Goal: Task Accomplishment & Management: Use online tool/utility

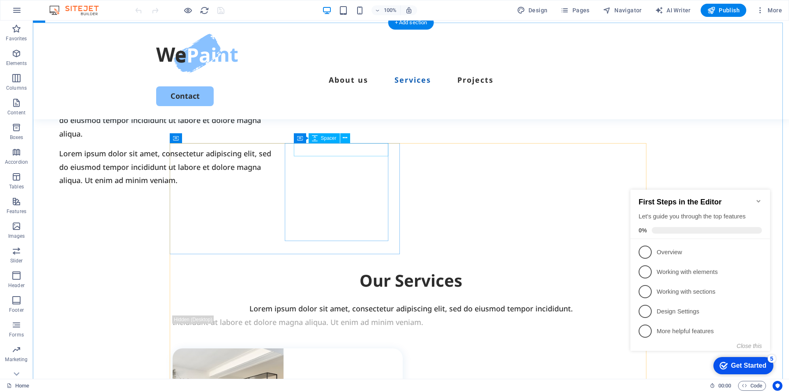
scroll to position [740, 0]
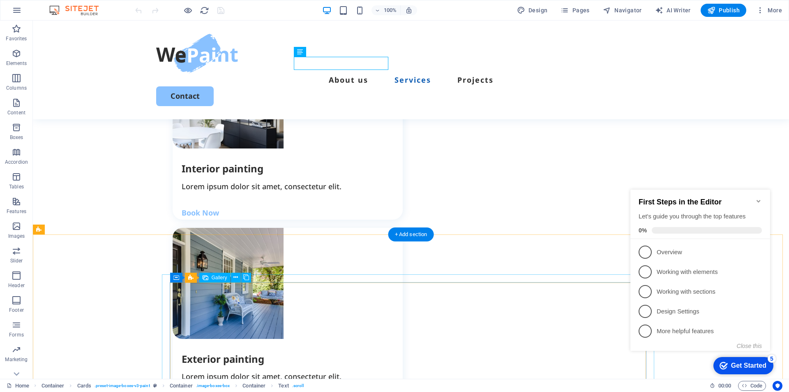
scroll to position [987, 0]
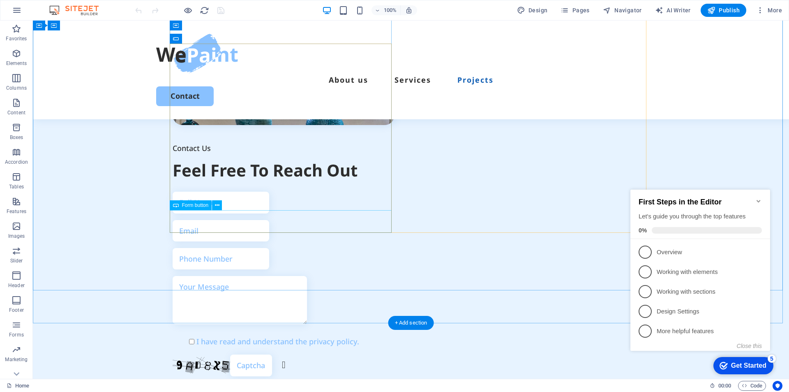
scroll to position [2192, 0]
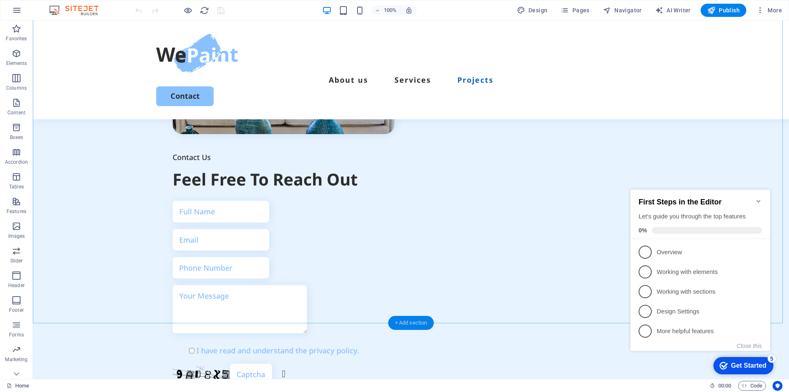
click at [418, 323] on div "+ Add section" at bounding box center [411, 323] width 46 height 14
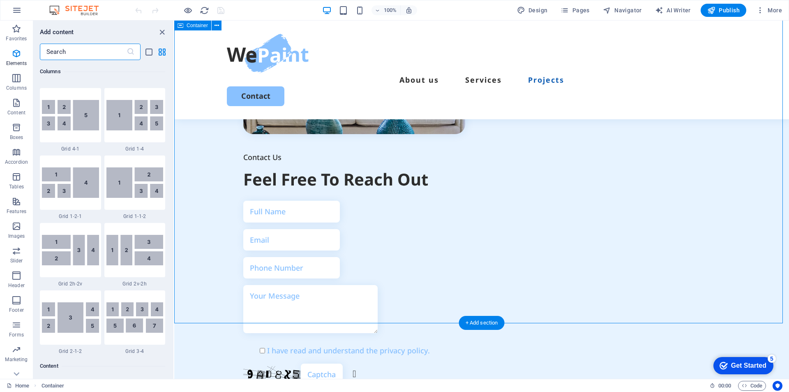
scroll to position [1438, 0]
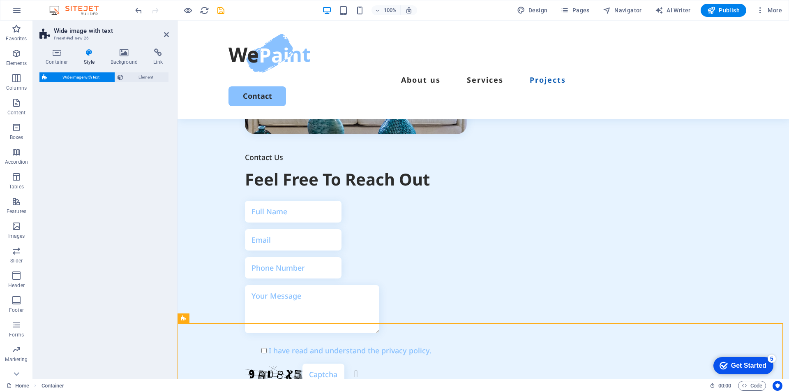
select select "%"
select select "rem"
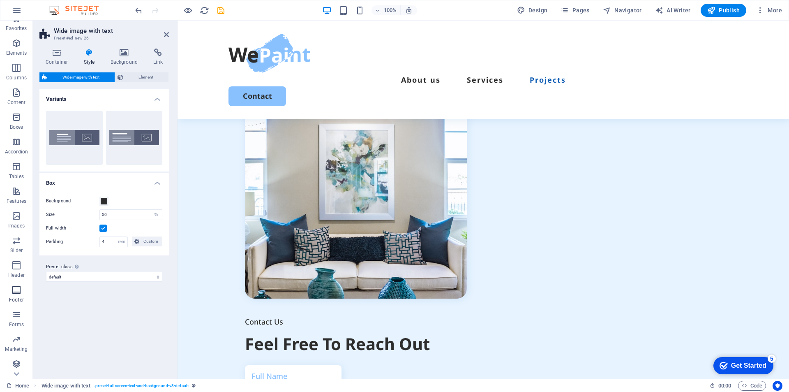
scroll to position [12, 0]
drag, startPoint x: 195, startPoint y: 361, endPoint x: 365, endPoint y: 91, distance: 319.2
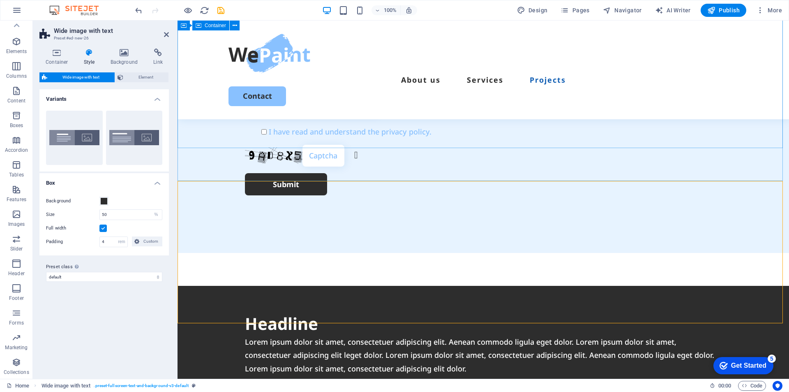
scroll to position [2499, 0]
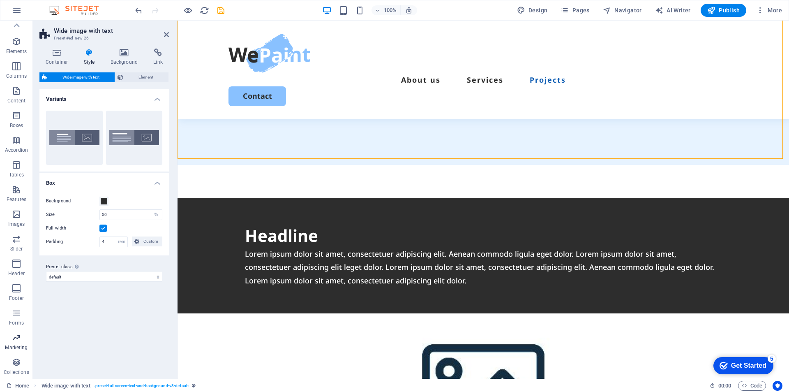
click at [20, 344] on p "Marketing" at bounding box center [16, 347] width 23 height 7
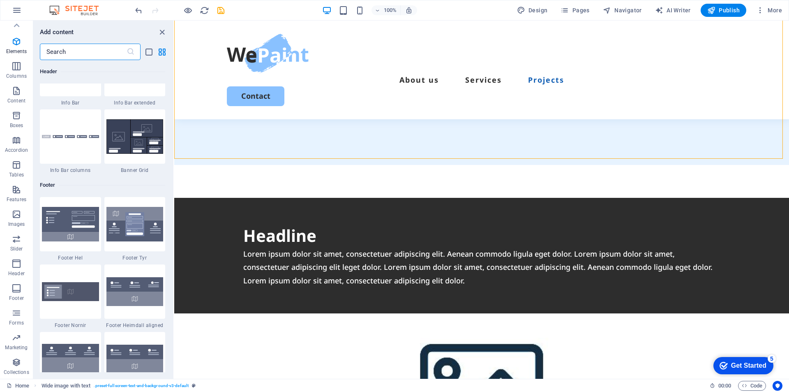
scroll to position [6696, 0]
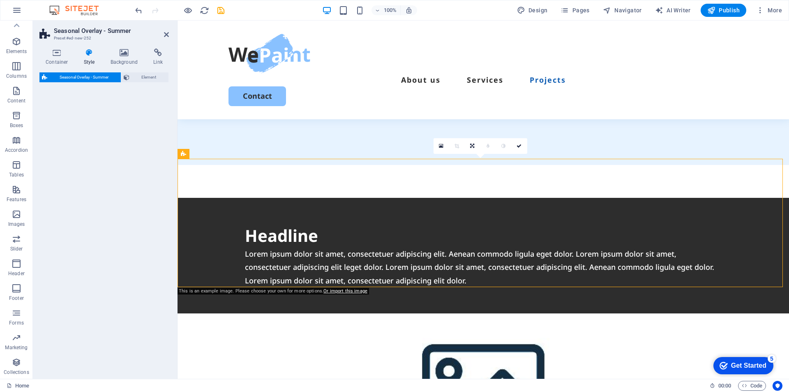
select select "px"
select select "rem"
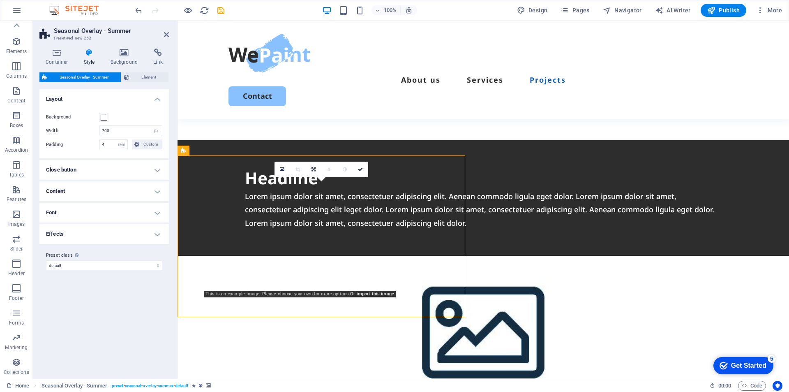
scroll to position [2496, 0]
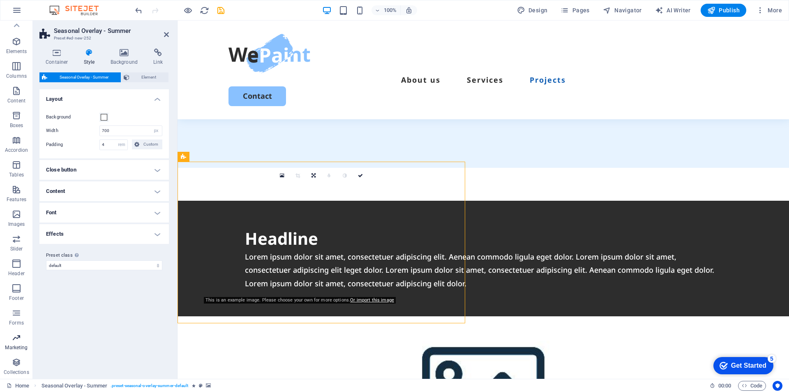
click at [21, 342] on icon "button" at bounding box center [17, 338] width 10 height 10
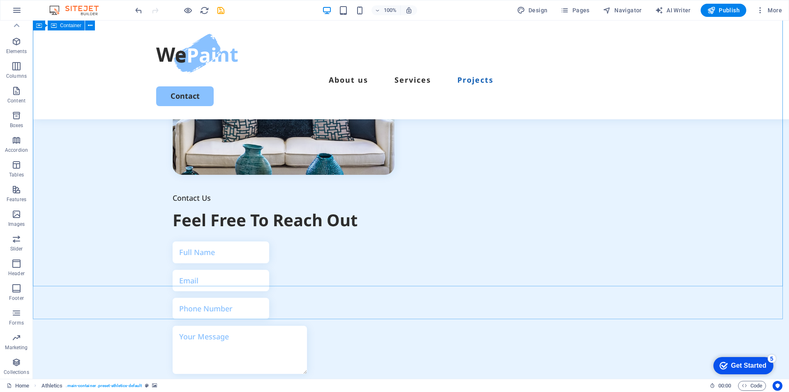
scroll to position [2072, 0]
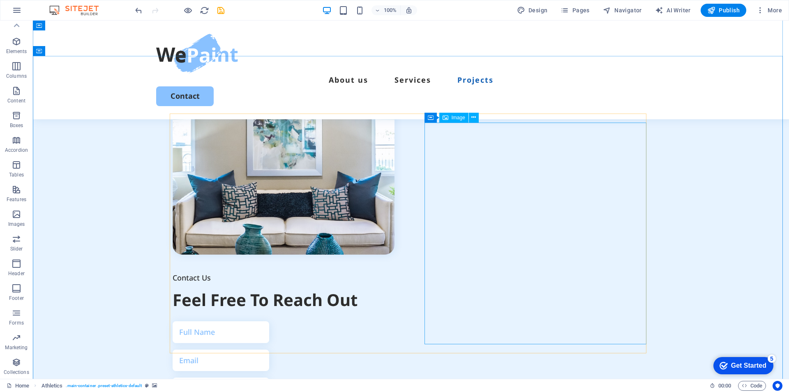
click at [395, 231] on figure at bounding box center [284, 143] width 222 height 222
click at [19, 343] on span "Marketing" at bounding box center [16, 343] width 33 height 20
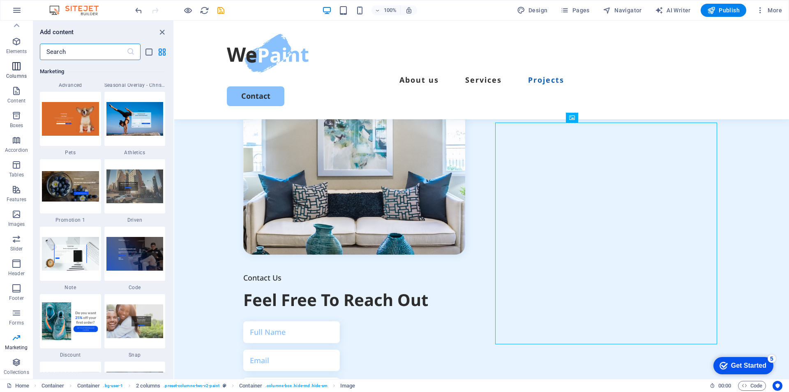
scroll to position [0, 0]
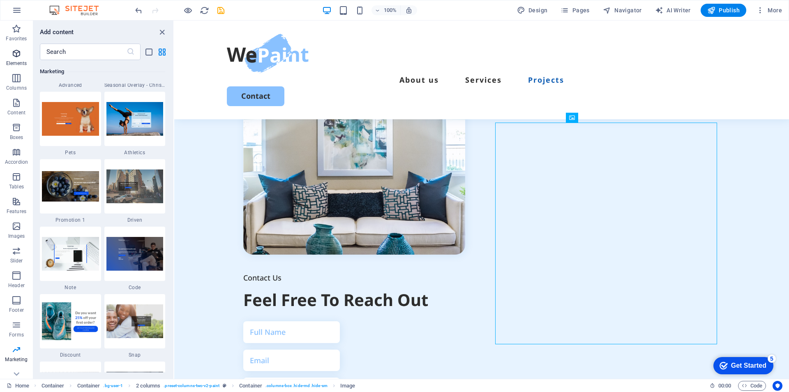
click at [22, 57] on span "Elements" at bounding box center [16, 59] width 33 height 20
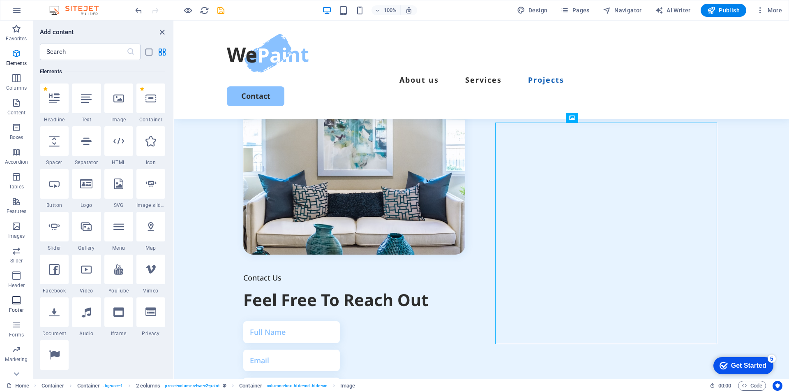
scroll to position [12, 0]
click at [9, 361] on span "Collections" at bounding box center [16, 367] width 33 height 20
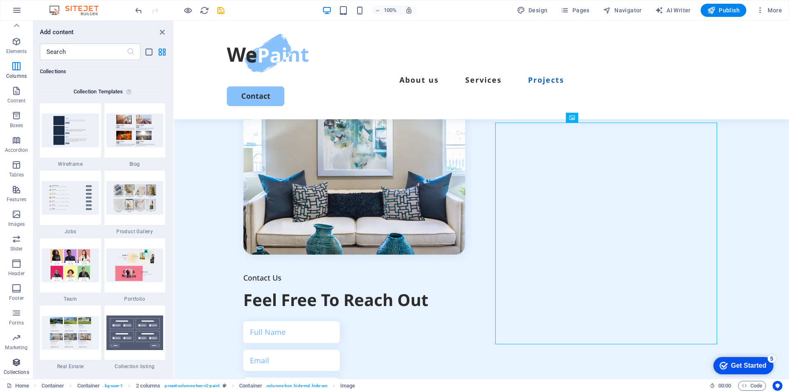
scroll to position [7525, 0]
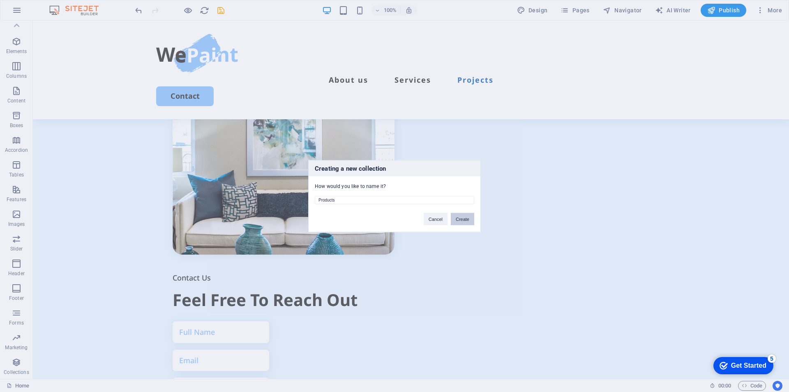
click at [464, 218] on button "Create" at bounding box center [462, 219] width 23 height 12
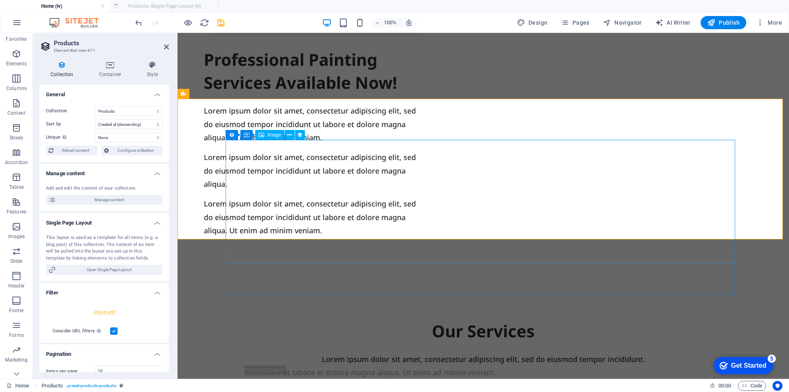
select select "createdAt_DESC"
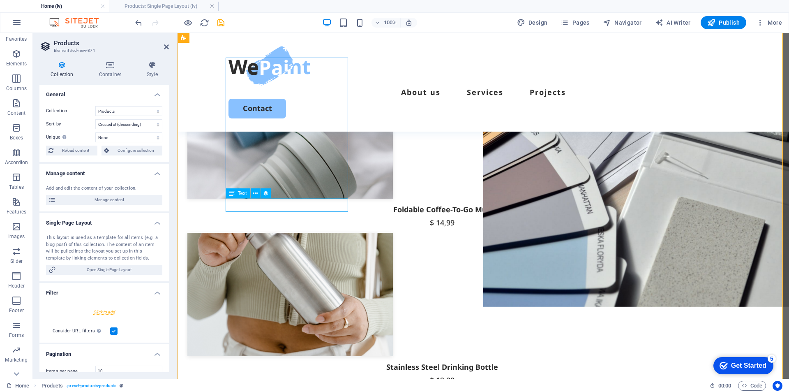
scroll to position [82, 0]
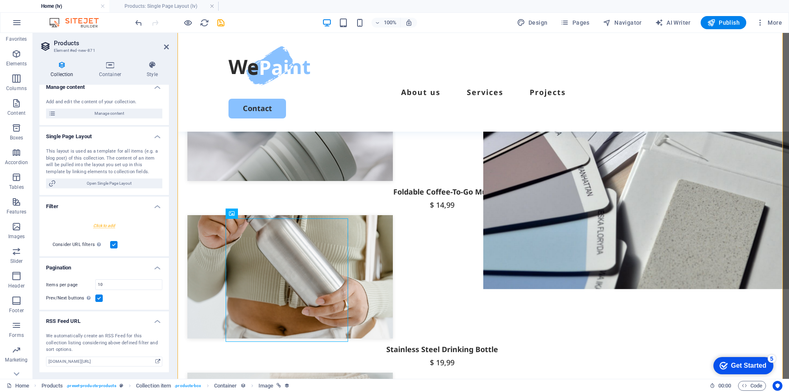
scroll to position [87, 0]
click at [67, 39] on header "Products Element #ed-new-871" at bounding box center [103, 43] width 129 height 21
click at [166, 44] on icon at bounding box center [166, 47] width 5 height 7
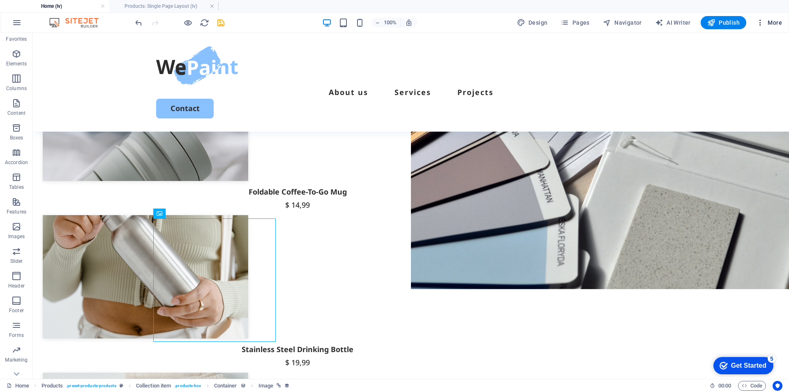
click at [771, 23] on span "More" at bounding box center [769, 22] width 26 height 8
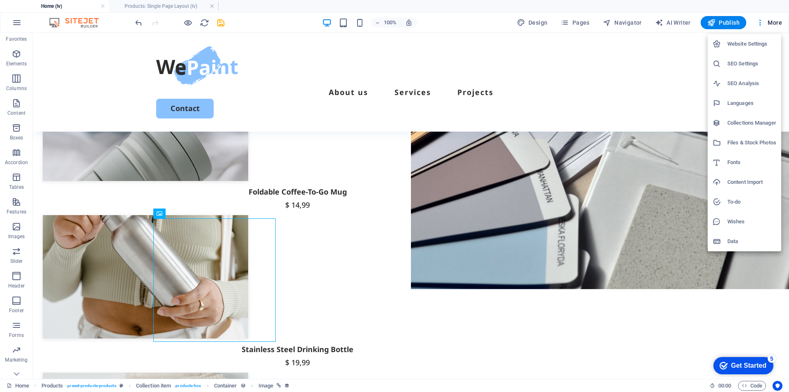
click at [733, 98] on h6 "Languages" at bounding box center [752, 103] width 49 height 10
select select "95"
select select "1"
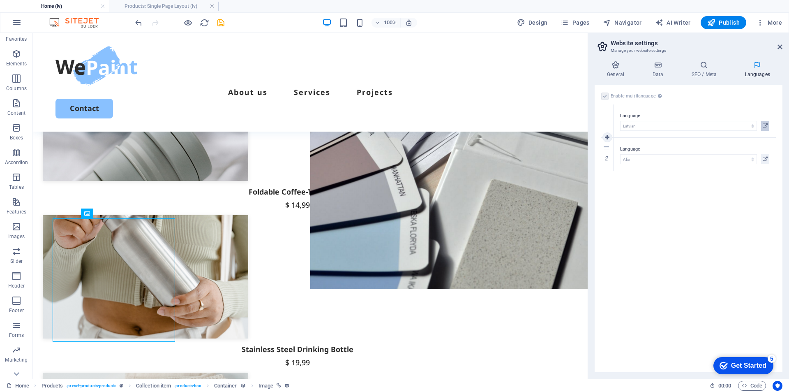
click at [766, 125] on icon at bounding box center [765, 126] width 5 height 10
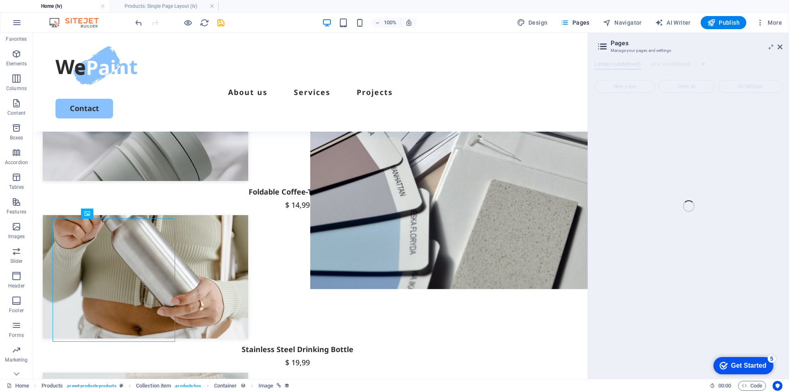
click at [782, 44] on div "Home (lv) Products: Single Page Layout (lv) Favorites Elements Columns Content …" at bounding box center [394, 206] width 789 height 346
click at [782, 47] on div "Home (lv) Products: Single Page Layout (lv) Favorites Elements Columns Content …" at bounding box center [394, 206] width 789 height 346
click at [449, 47] on div "About us Services Projects Contact" at bounding box center [310, 82] width 555 height 99
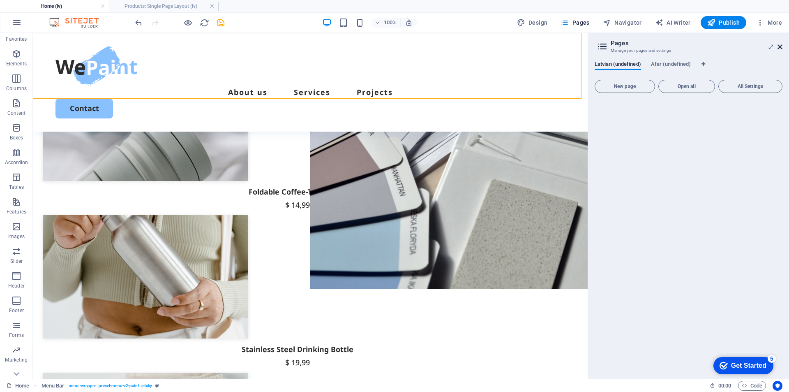
click at [780, 48] on icon at bounding box center [780, 47] width 5 height 7
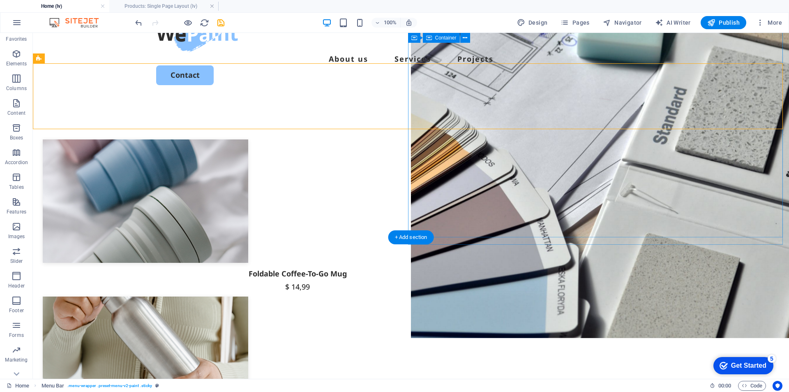
scroll to position [0, 0]
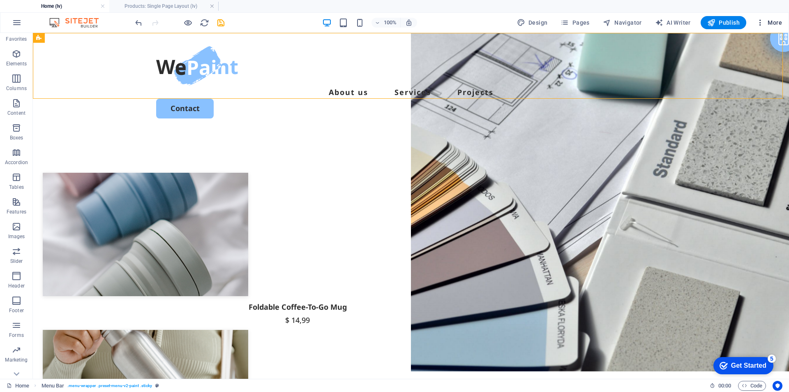
click at [771, 21] on span "More" at bounding box center [769, 22] width 26 height 8
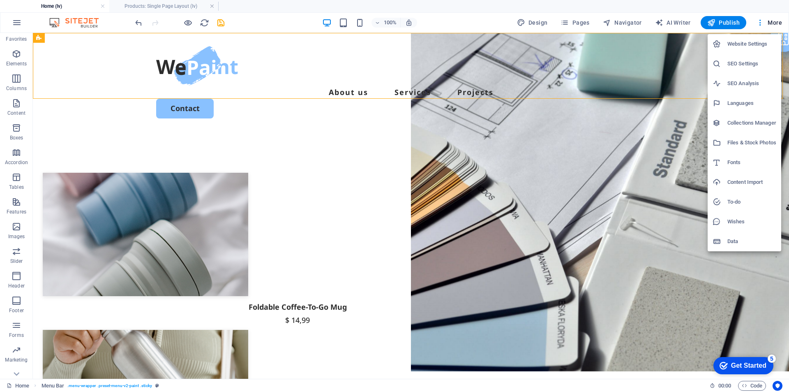
click at [741, 239] on h6 "Data" at bounding box center [752, 241] width 49 height 10
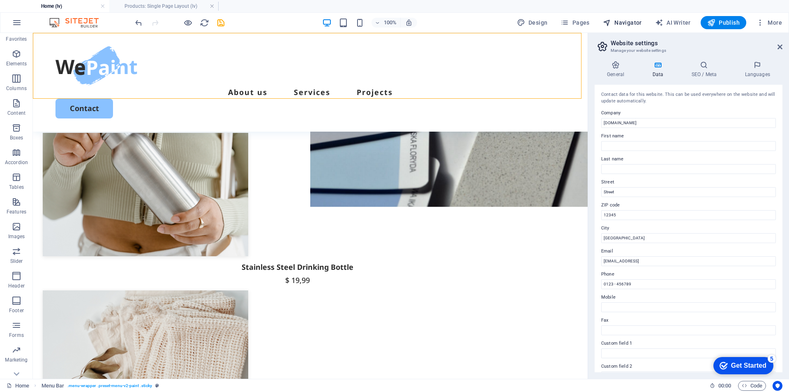
click at [643, 21] on button "Navigator" at bounding box center [623, 22] width 46 height 13
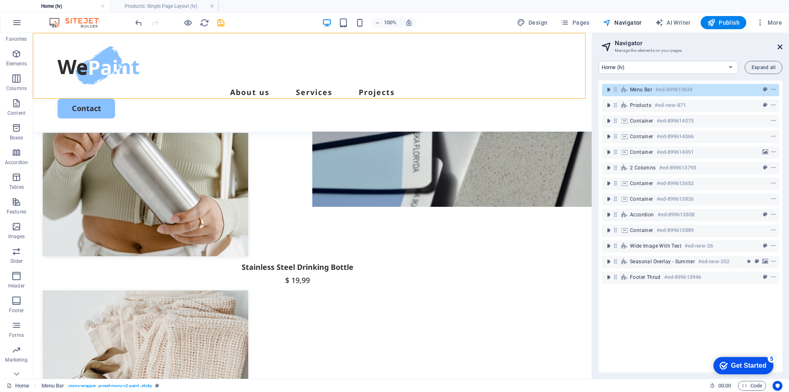
click at [779, 46] on icon at bounding box center [780, 47] width 5 height 7
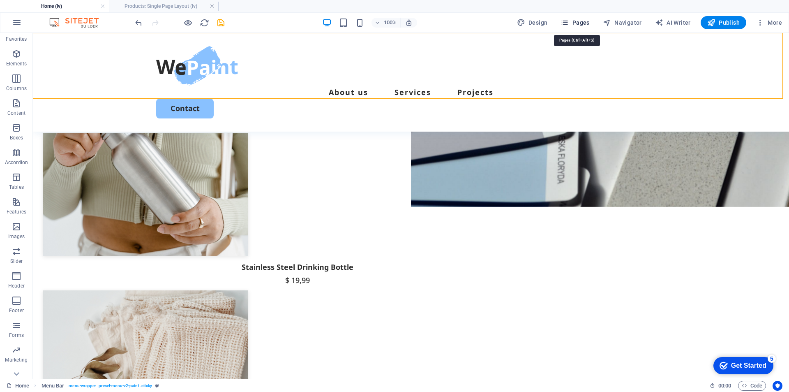
click at [573, 22] on span "Pages" at bounding box center [575, 22] width 29 height 8
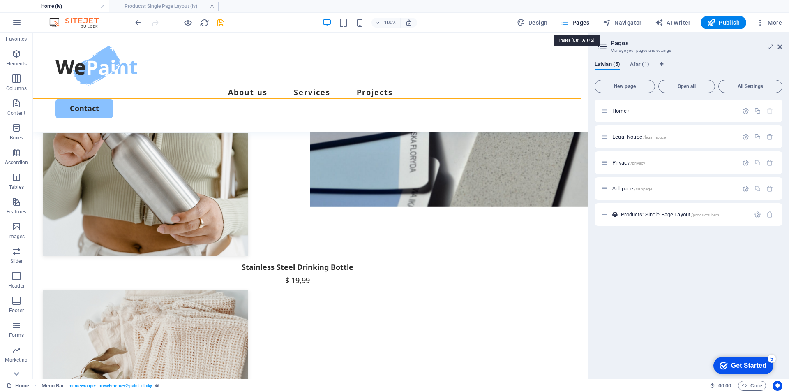
click at [573, 22] on span "Pages" at bounding box center [575, 22] width 29 height 8
click at [581, 24] on span "Pages" at bounding box center [575, 22] width 29 height 8
click at [543, 22] on span "Design" at bounding box center [532, 22] width 31 height 8
select select "px"
select select "500"
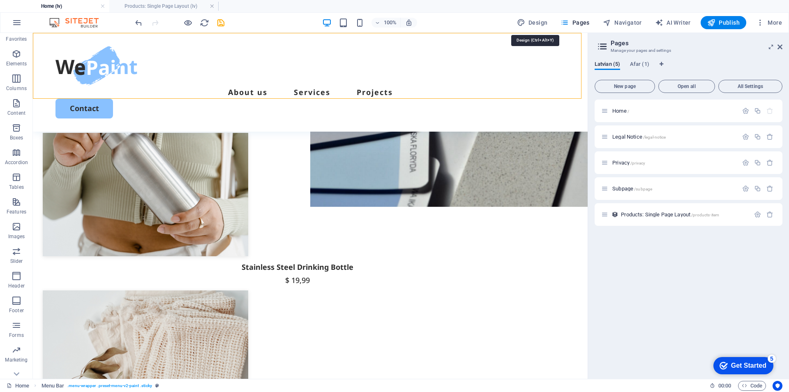
select select "px"
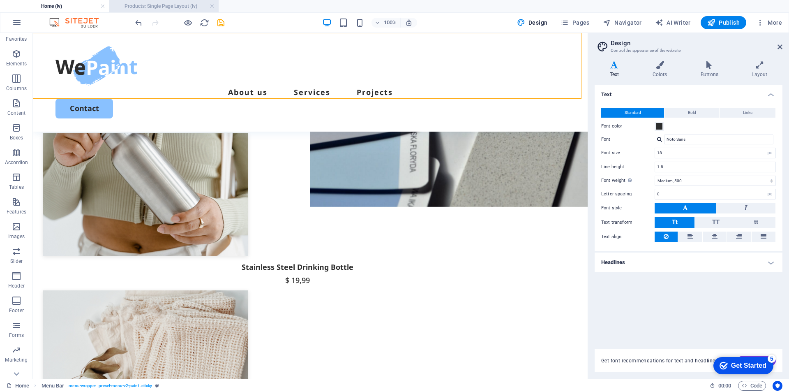
click at [160, 2] on h4 "Products: Single Page Layout (lv)" at bounding box center [163, 6] width 109 height 9
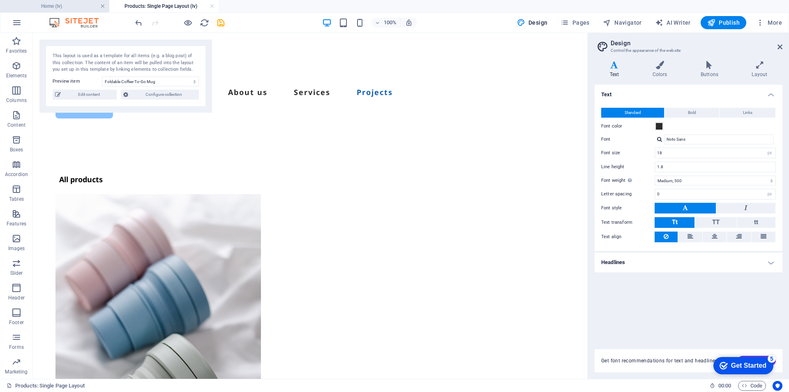
click at [105, 5] on link at bounding box center [102, 6] width 5 height 8
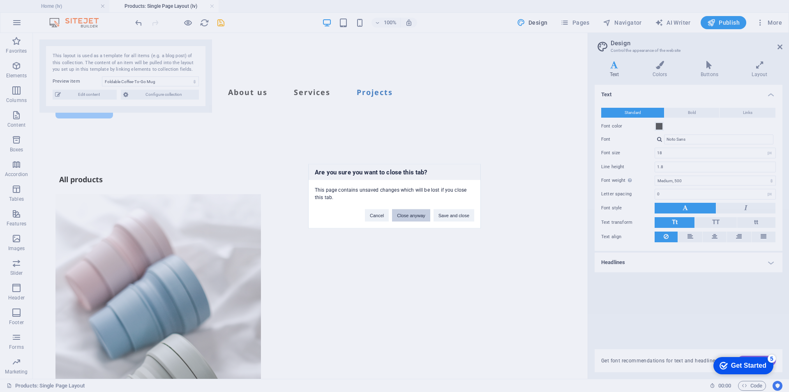
click at [416, 211] on button "Close anyway" at bounding box center [411, 215] width 38 height 12
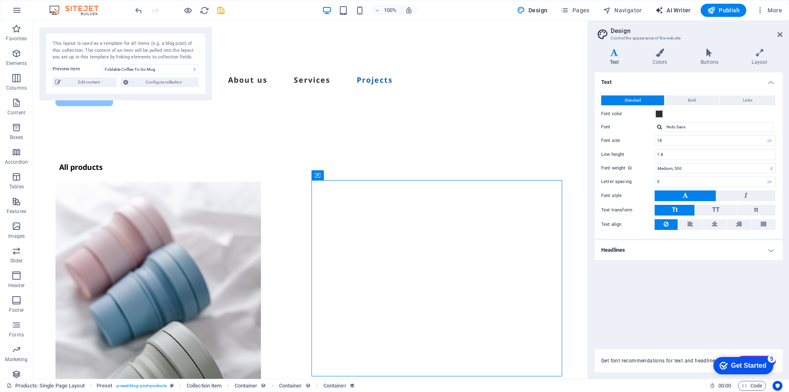
click at [677, 9] on span "AI Writer" at bounding box center [673, 10] width 36 height 8
select select "English"
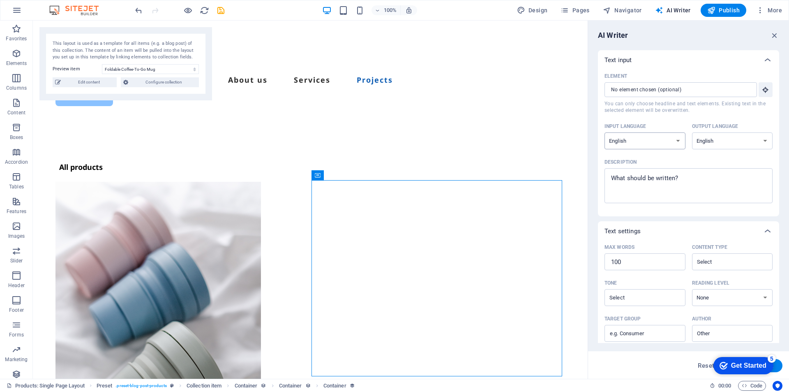
click at [667, 142] on select "Albanian Arabic Armenian Awadhi Azerbaijani Bashkir Basque Belarusian Bengali B…" at bounding box center [645, 140] width 81 height 17
click at [723, 142] on select "Albanian Arabic Armenian Awadhi Azerbaijani Bashkir Basque Belarusian Bengali B…" at bounding box center [732, 140] width 81 height 17
select select "Latvian"
click at [692, 132] on select "Albanian Arabic Armenian Awadhi Azerbaijani Bashkir Basque Belarusian Bengali B…" at bounding box center [732, 140] width 81 height 17
drag, startPoint x: 699, startPoint y: 176, endPoint x: 612, endPoint y: 166, distance: 87.3
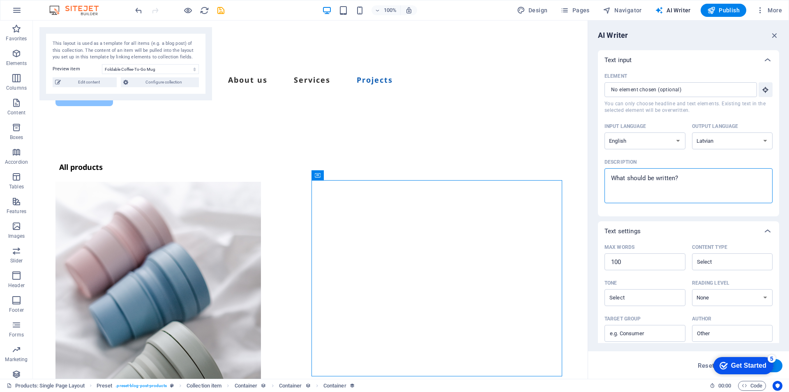
click at [612, 166] on label "Description x ​" at bounding box center [689, 179] width 168 height 47
click at [612, 172] on textarea "Description x ​" at bounding box center [689, 185] width 160 height 27
click at [626, 169] on div "x ​" at bounding box center [689, 185] width 168 height 35
click at [626, 172] on textarea "Description x ​" at bounding box center [689, 185] width 160 height 27
type textarea "x"
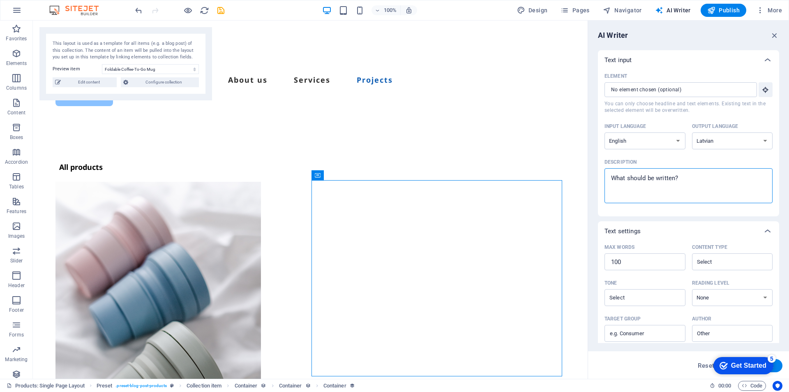
type textarea "N"
type textarea "x"
type textarea "No"
type textarea "x"
type textarea "Nod"
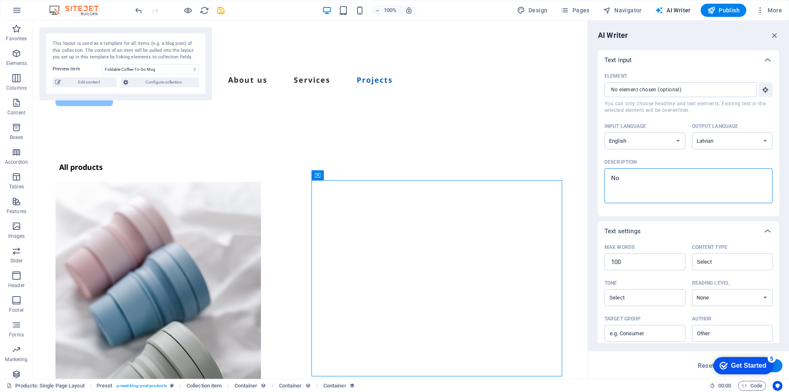
type textarea "x"
type textarea "Noda"
type textarea "x"
type textarea "Nodar"
type textarea "x"
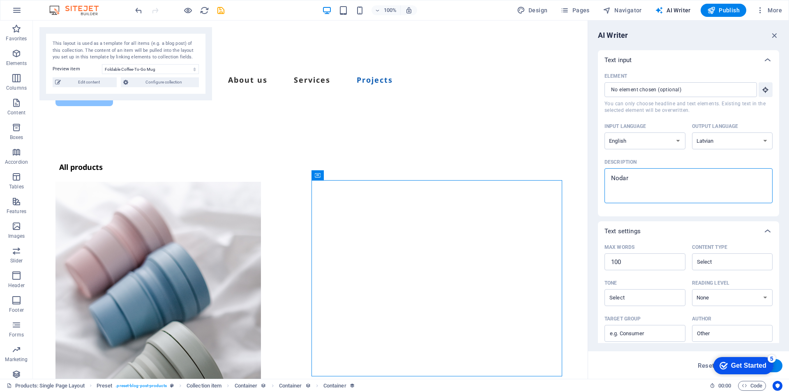
type textarea "Nodarb"
type textarea "x"
type textarea "Nodarbo"
type textarea "x"
type textarea "Nodarboj"
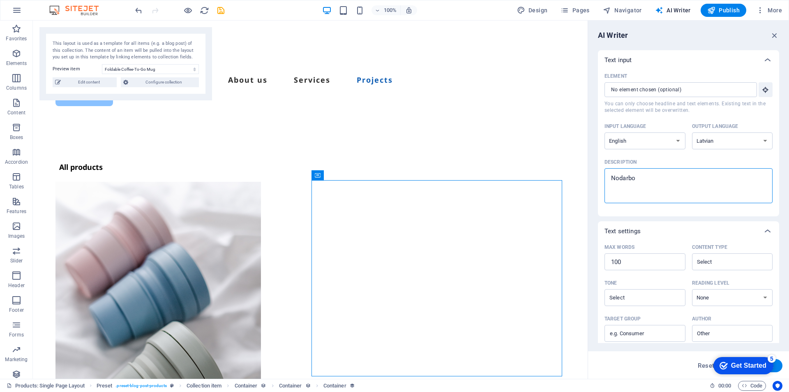
type textarea "x"
type textarea "Nodarboja"
type textarea "x"
type textarea "Nodarbojam"
type textarea "x"
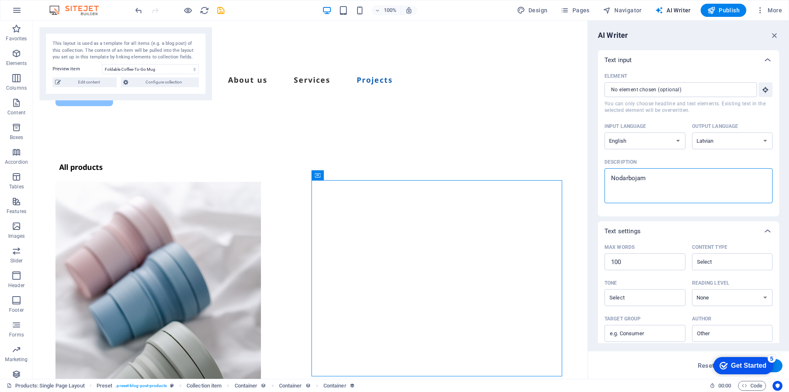
type textarea "Nodarbojami"
type textarea "x"
type textarea "Nodarbojamie"
type textarea "x"
type textarea "Nodarbojamies"
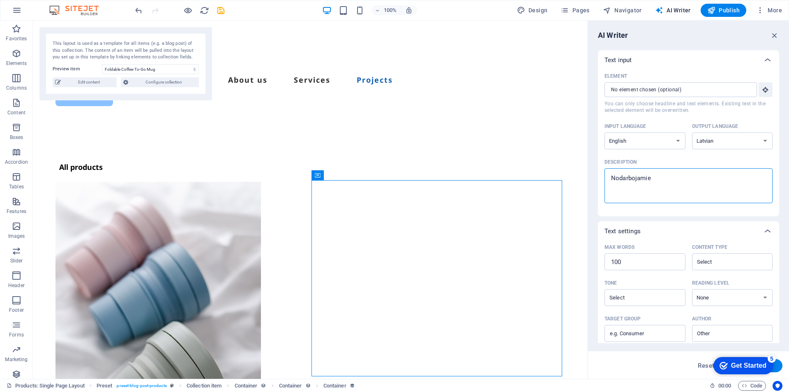
type textarea "x"
type textarea "Nodarbojamies"
type textarea "x"
type textarea "Nodarbojamies a"
type textarea "x"
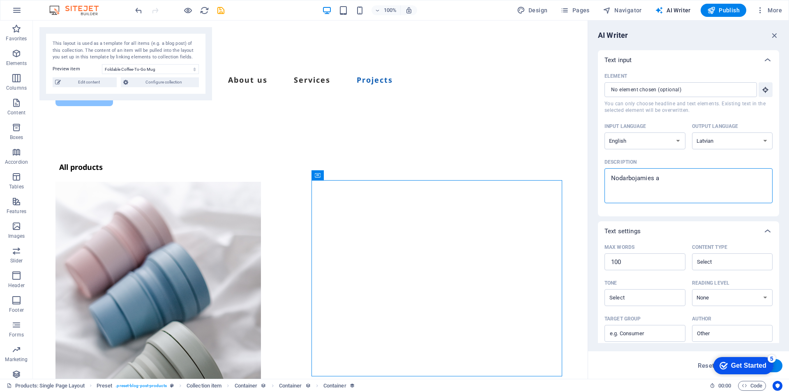
type textarea "Nodarbojamies ar"
type textarea "x"
type textarea "Nodarbojamies ar"
type textarea "x"
type textarea "Nodarbojamies ar b"
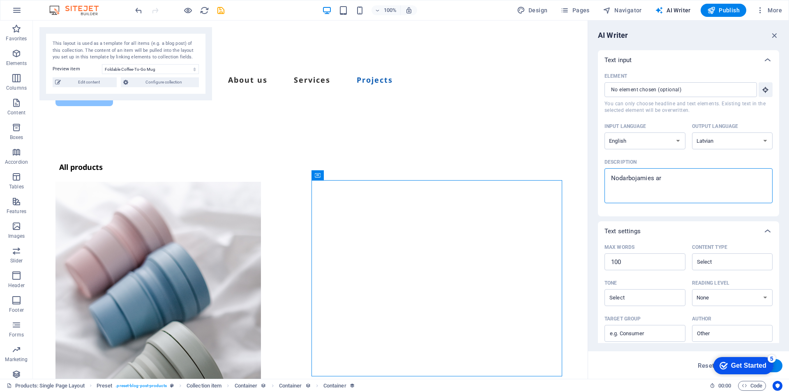
type textarea "x"
type textarea "Nodarbojamies ar bū"
type textarea "x"
type textarea "Nodarbojamies ar būv"
type textarea "x"
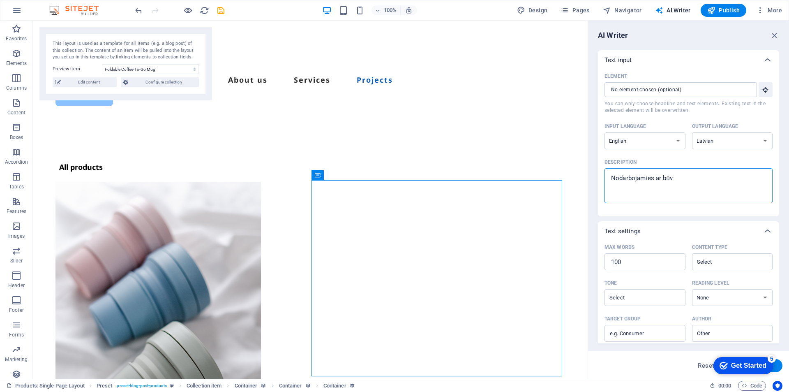
type textarea "Nodarbojamies ar būvn"
type textarea "x"
type textarea "Nodarbojamies ar būvni"
type textarea "x"
type textarea "Nodarbojamies ar būvnie"
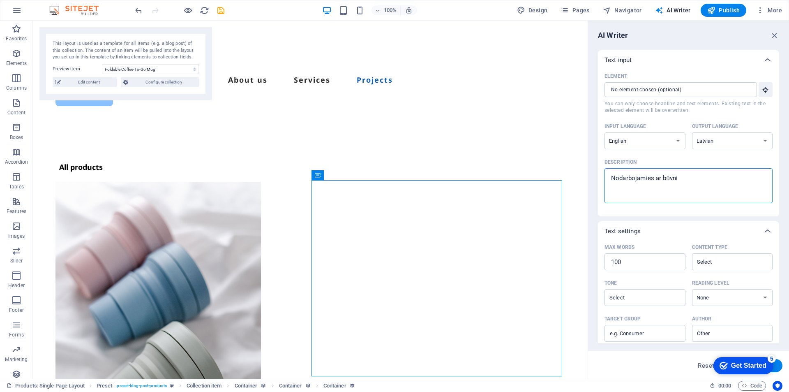
type textarea "x"
type textarea "Nodarbojamies ar būvniec"
type textarea "x"
type textarea "Nodarbojamies ar būvniecī"
type textarea "x"
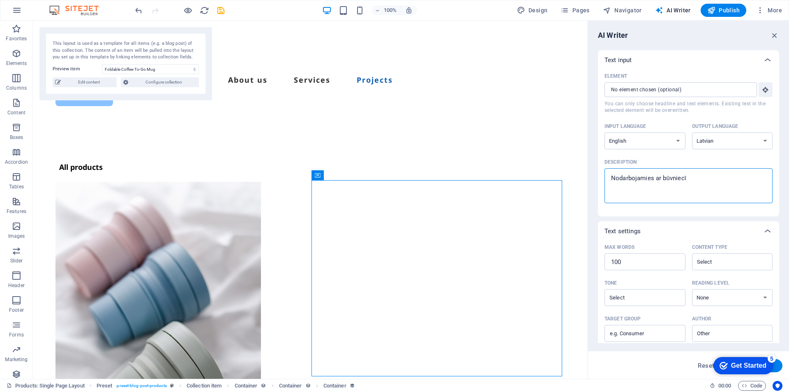
type textarea "Nodarbojamies ar būvniecīb"
type textarea "x"
type textarea "Nodarbojamies ar būvniecību"
type textarea "x"
type textarea "Nodarbojamies ar būvniecību"
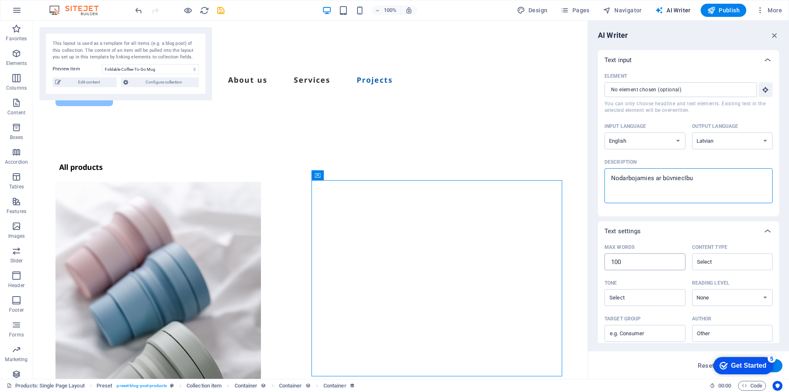
type textarea "x"
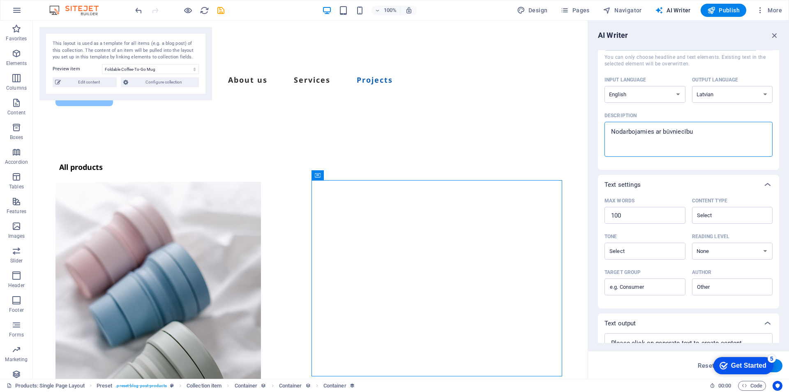
scroll to position [1, 0]
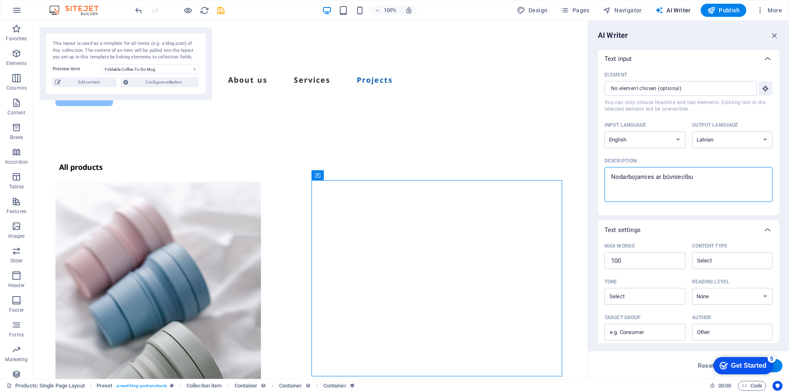
type textarea "Nodarbojamies ar būvniecību"
type textarea "x"
click at [737, 364] on div "Get Started" at bounding box center [748, 365] width 35 height 7
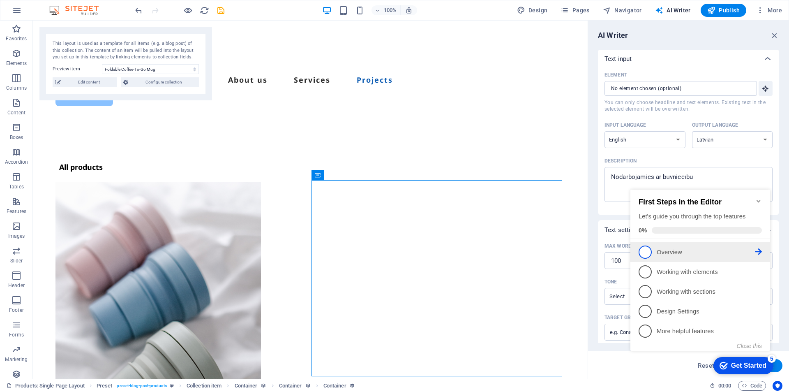
click at [647, 248] on span "1" at bounding box center [645, 251] width 13 height 13
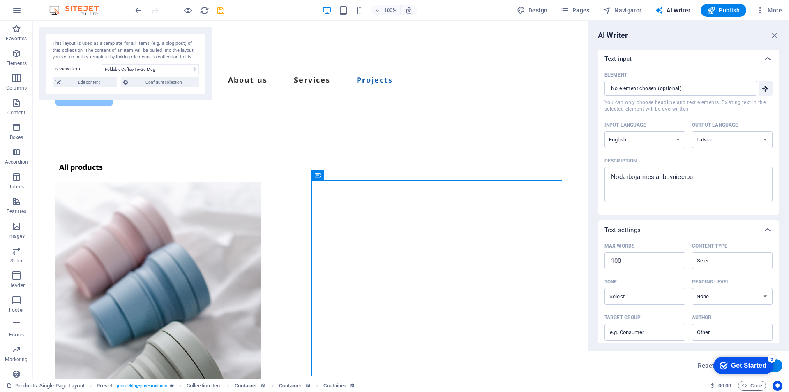
scroll to position [83, 0]
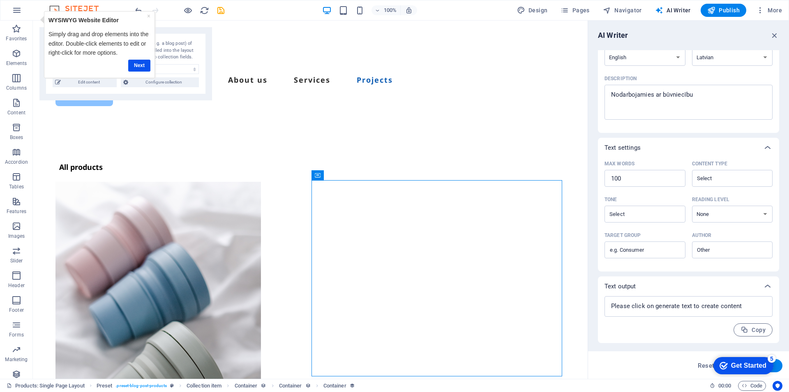
click at [744, 366] on div "Get Started" at bounding box center [748, 365] width 35 height 7
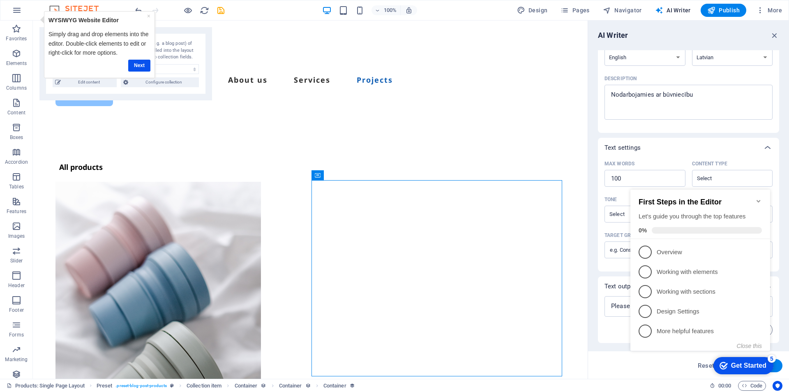
click at [740, 362] on div "Get Started" at bounding box center [748, 365] width 35 height 7
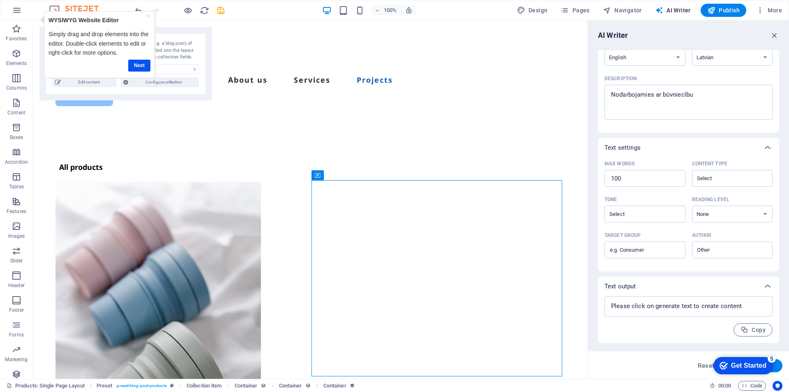
click at [777, 377] on div "checkmark Get Started 5 First Steps in the Editor Let's guide you through the t…" at bounding box center [742, 365] width 70 height 25
click at [705, 307] on textarea at bounding box center [689, 306] width 160 height 12
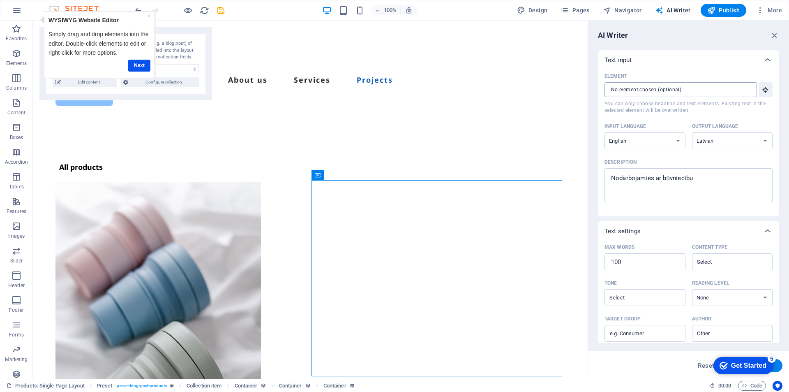
type textarea "x"
click at [636, 91] on input "Element ​ You can only choose headline and text elements. Existing text in the …" at bounding box center [678, 89] width 147 height 15
click at [766, 88] on icon "button" at bounding box center [765, 89] width 7 height 7
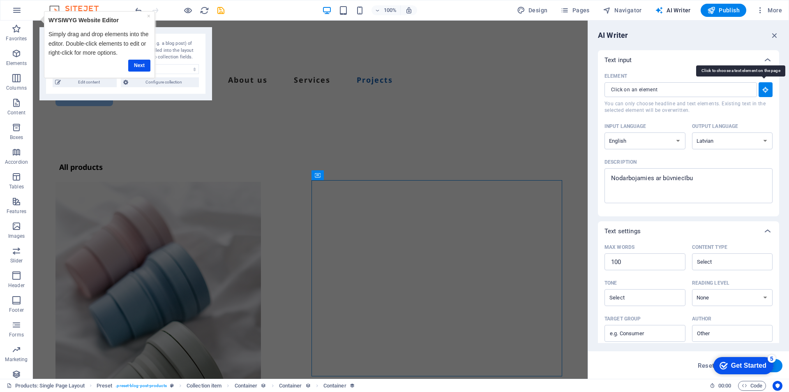
click at [766, 88] on icon "button" at bounding box center [765, 89] width 7 height 7
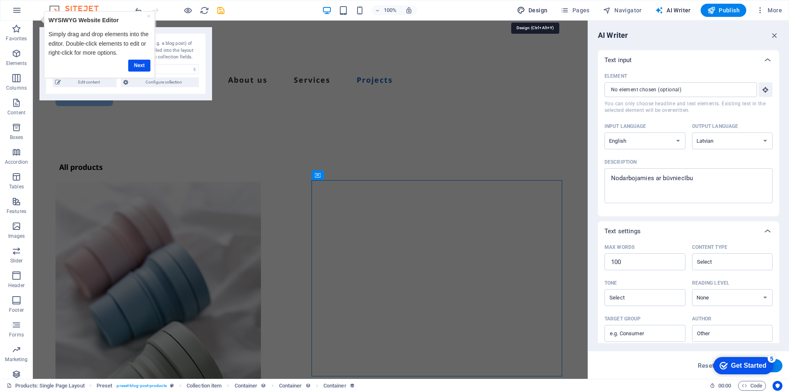
click at [539, 7] on span "Design" at bounding box center [532, 10] width 31 height 8
select select "px"
select select "500"
select select "px"
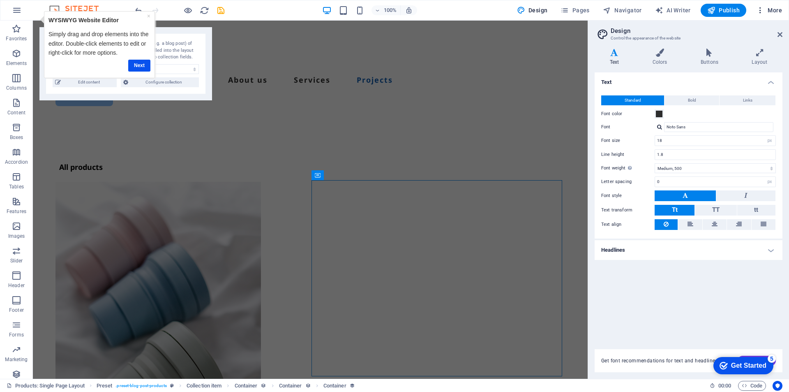
click at [776, 7] on span "More" at bounding box center [769, 10] width 26 height 8
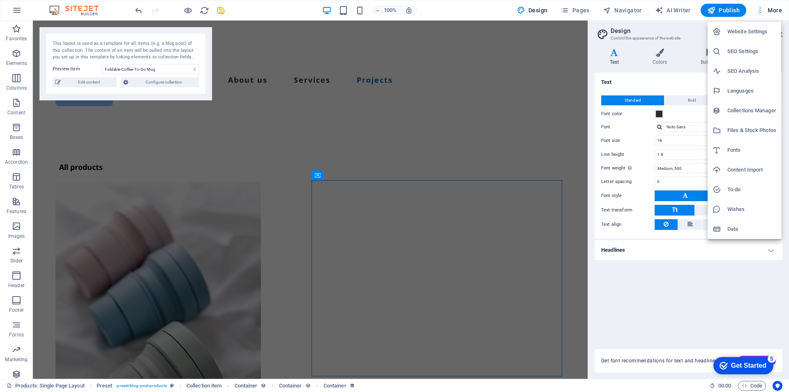
click at [776, 7] on div at bounding box center [394, 196] width 789 height 392
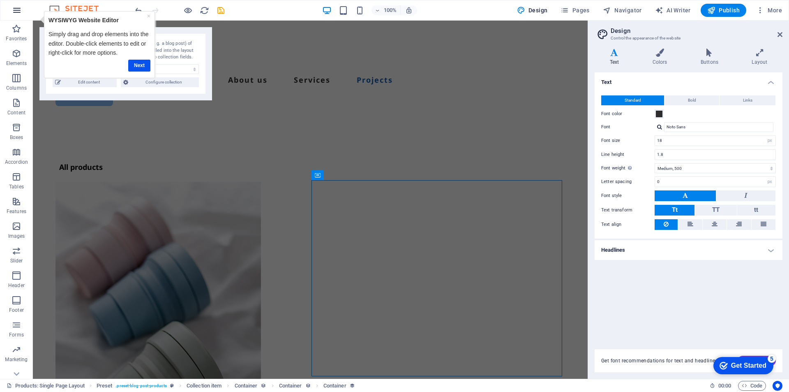
click at [15, 8] on icon "button" at bounding box center [17, 10] width 10 height 10
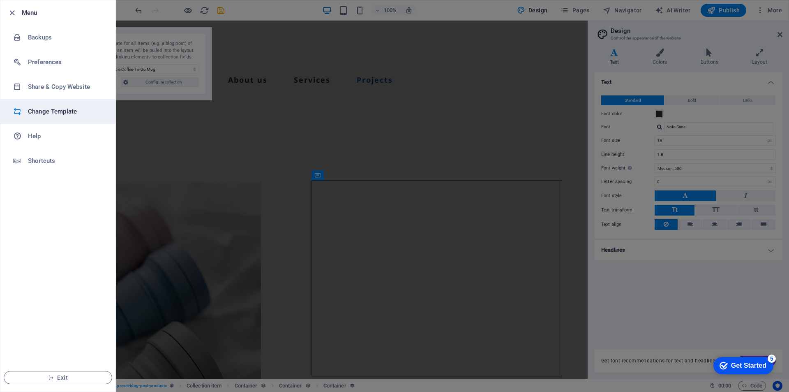
click at [57, 112] on h6 "Change Template" at bounding box center [66, 111] width 76 height 10
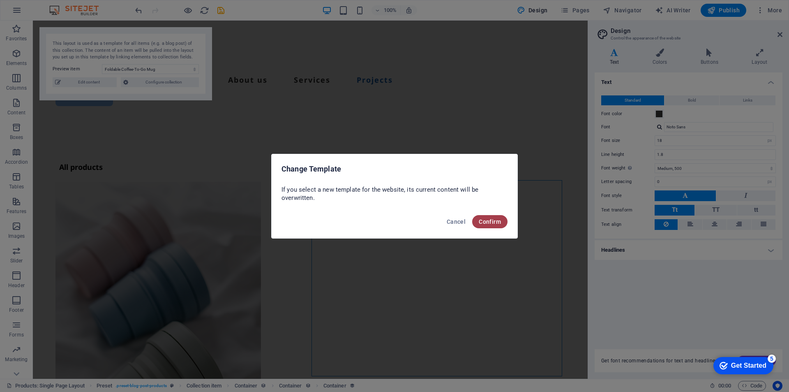
click at [484, 221] on span "Confirm" at bounding box center [490, 221] width 22 height 7
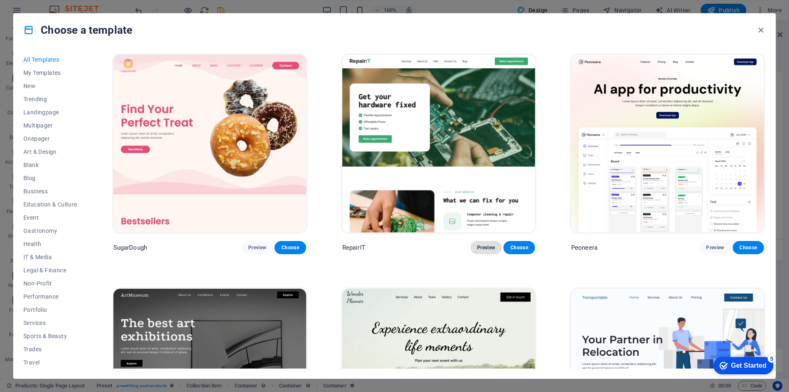
click at [488, 245] on span "Preview" at bounding box center [486, 247] width 18 height 7
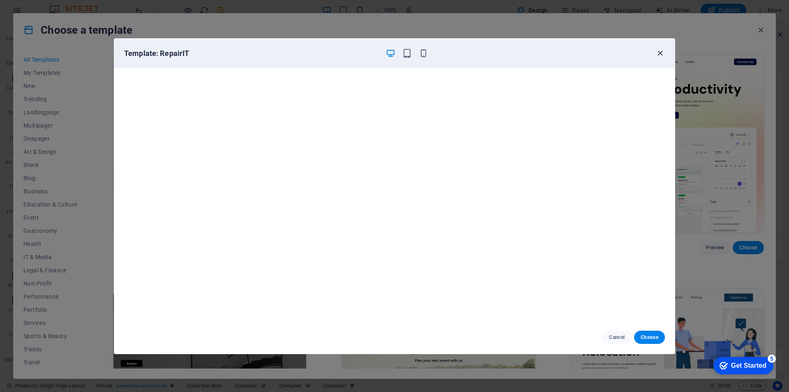
click at [659, 53] on icon "button" at bounding box center [660, 53] width 9 height 9
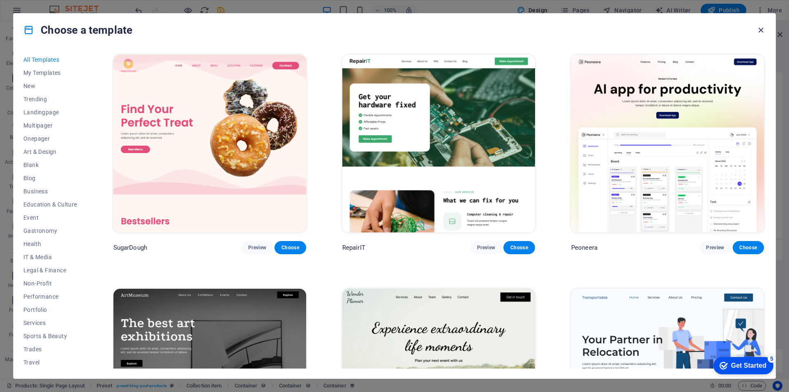
click at [760, 27] on icon "button" at bounding box center [760, 29] width 9 height 9
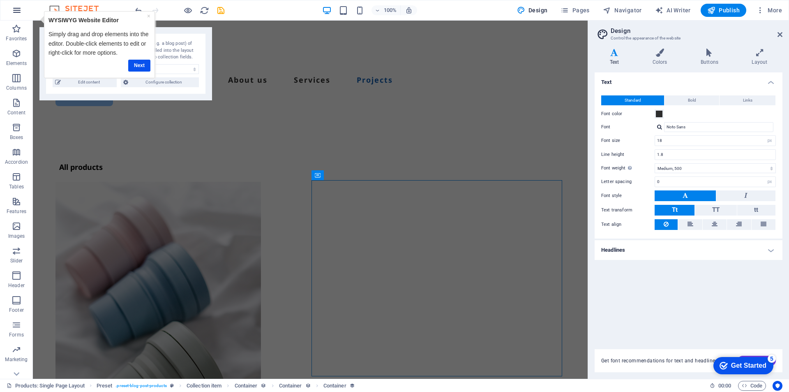
click at [15, 8] on icon "button" at bounding box center [17, 10] width 10 height 10
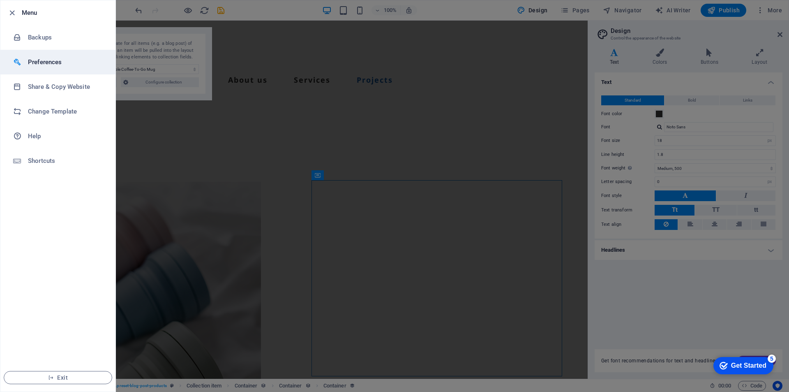
click at [40, 62] on h6 "Preferences" at bounding box center [66, 62] width 76 height 10
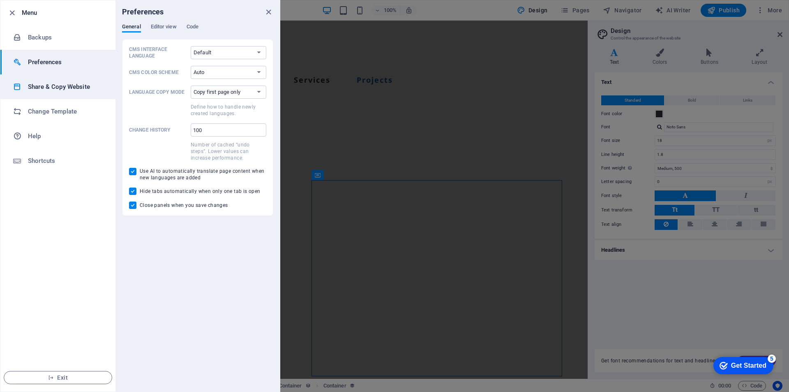
click at [40, 85] on h6 "Share & Copy Website" at bounding box center [66, 87] width 76 height 10
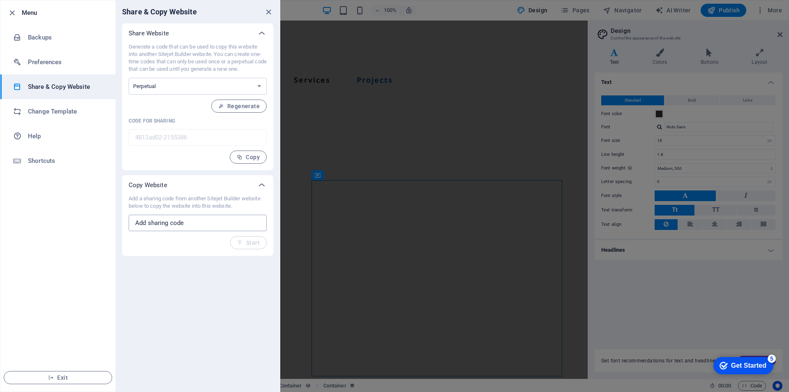
click at [172, 224] on input "text" at bounding box center [198, 223] width 138 height 16
type input "aaa"
click at [258, 242] on span "Start" at bounding box center [248, 242] width 23 height 7
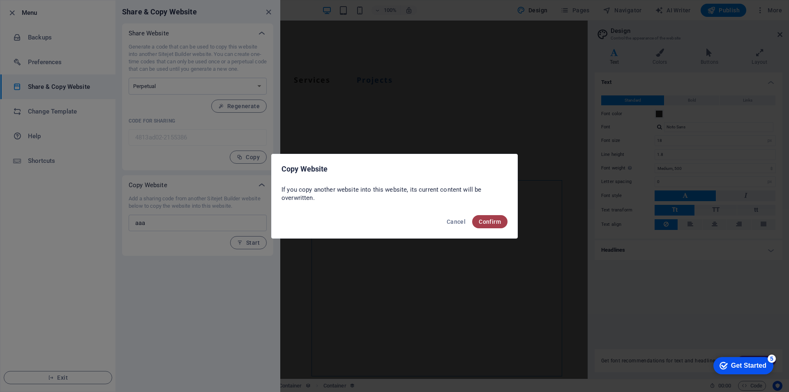
click at [488, 222] on span "Confirm" at bounding box center [490, 221] width 22 height 7
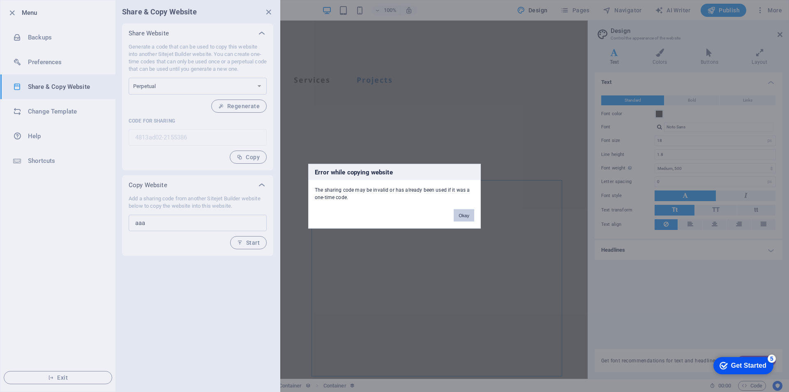
click at [465, 217] on button "Okay" at bounding box center [464, 215] width 21 height 12
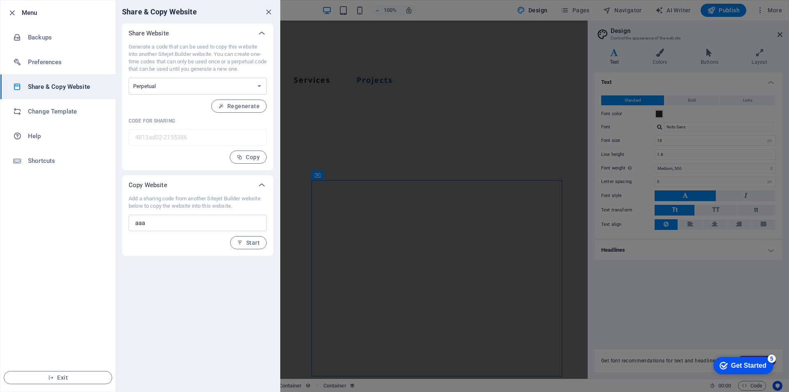
click at [219, 280] on div "Share & Copy Website Share Website Generate a code that can be used to copy thi…" at bounding box center [198, 195] width 164 height 391
click at [224, 108] on icon "button" at bounding box center [221, 106] width 6 height 6
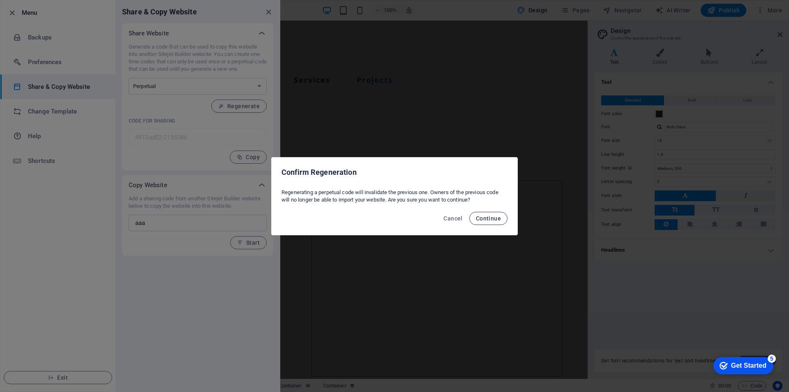
click at [492, 219] on span "Continue" at bounding box center [488, 218] width 25 height 7
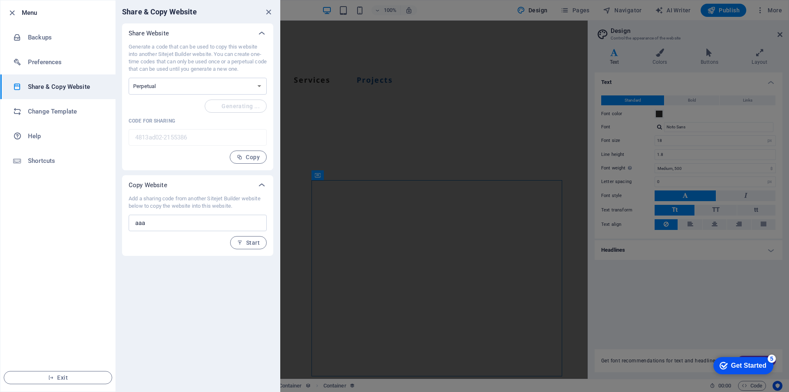
type input "c1f9646a-2155386"
click at [32, 58] on h6 "Preferences" at bounding box center [66, 62] width 76 height 10
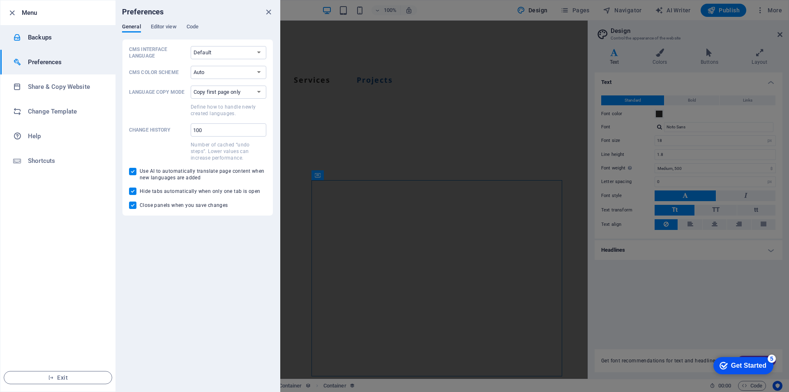
click at [29, 34] on h6 "Backups" at bounding box center [66, 37] width 76 height 10
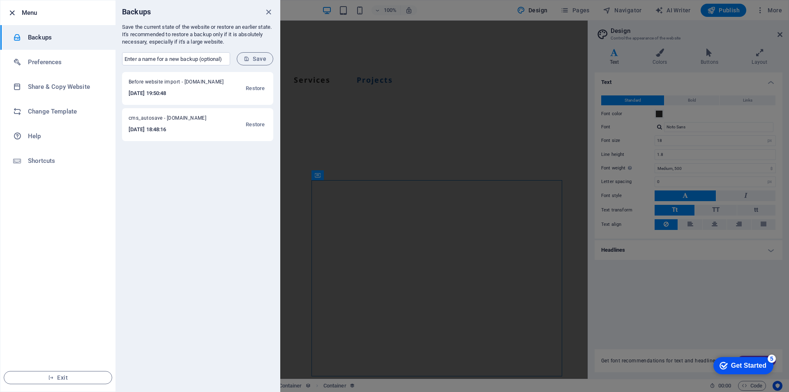
click at [12, 12] on icon "button" at bounding box center [11, 12] width 9 height 9
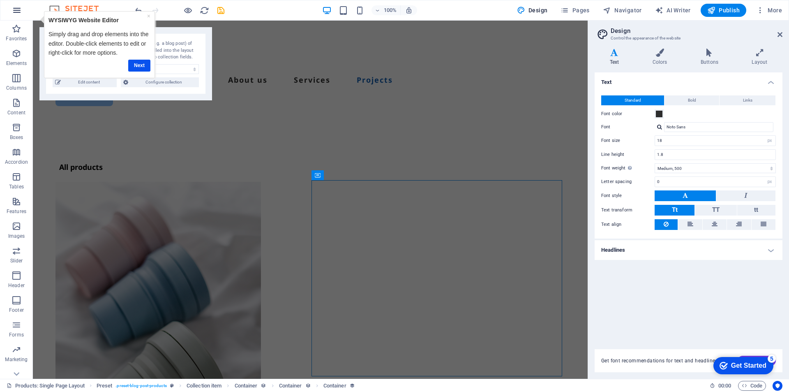
click at [14, 12] on icon "button" at bounding box center [17, 10] width 10 height 10
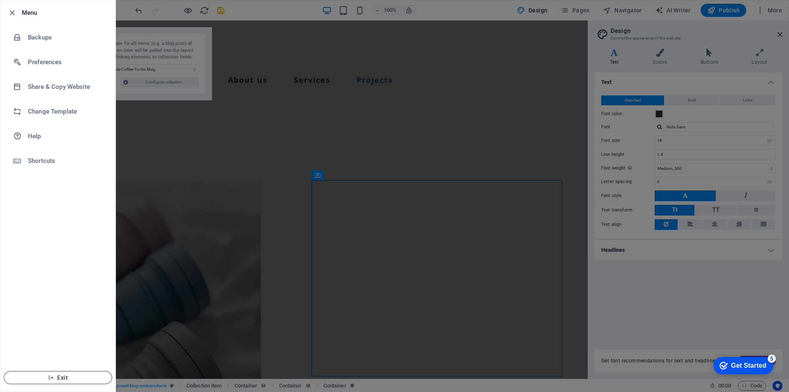
click at [92, 377] on span "Exit" at bounding box center [58, 377] width 95 height 7
